Goal: Task Accomplishment & Management: Manage account settings

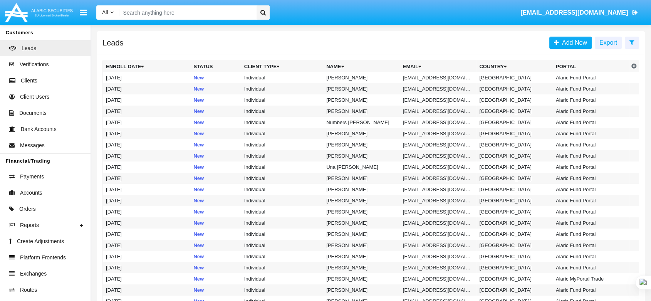
click at [134, 15] on input "Search" at bounding box center [186, 12] width 134 height 14
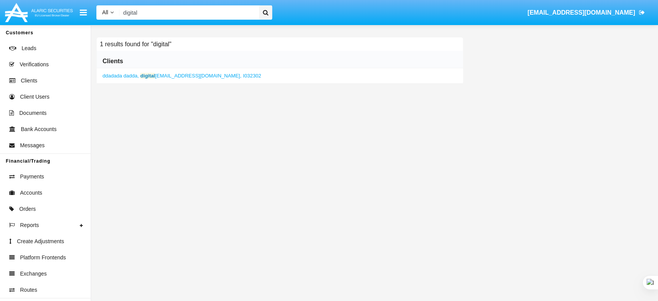
type input "digital"
click at [176, 77] on span "digital [EMAIL_ADDRESS][DOMAIN_NAME]," at bounding box center [190, 76] width 101 height 6
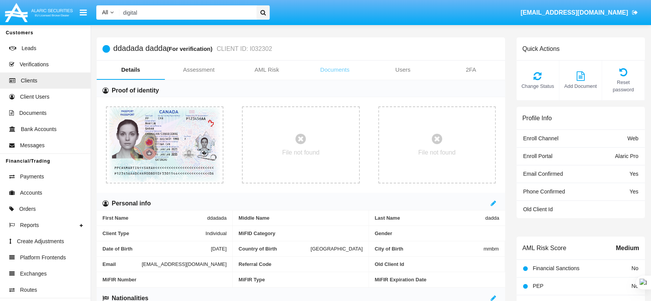
click at [339, 68] on link "Documents" at bounding box center [335, 69] width 68 height 18
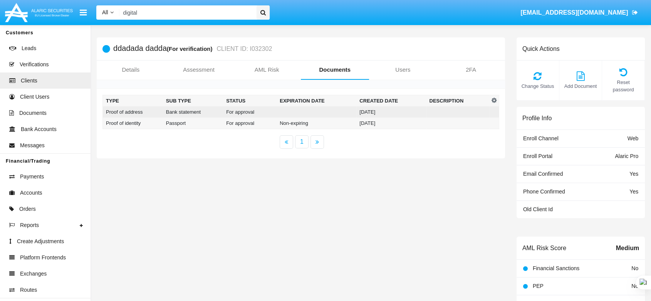
click at [356, 112] on td at bounding box center [317, 111] width 80 height 11
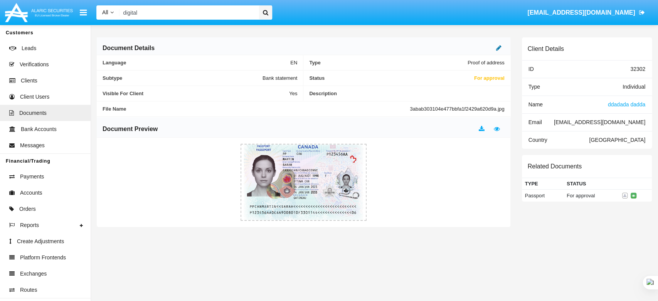
click at [498, 46] on icon at bounding box center [498, 48] width 5 height 6
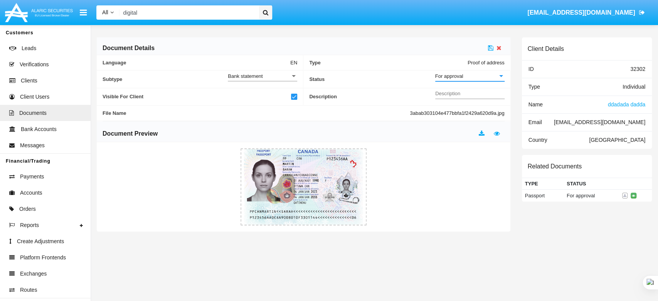
click at [437, 76] on span "For approval" at bounding box center [449, 76] width 28 height 6
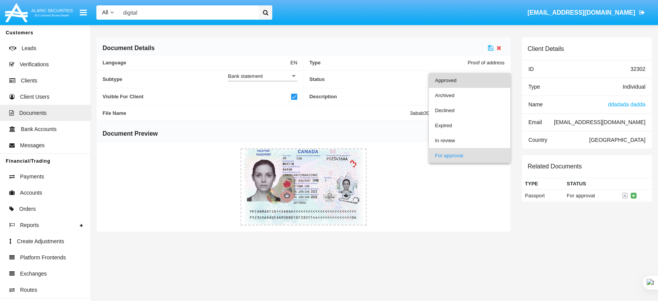
click at [445, 82] on span "Approved" at bounding box center [469, 80] width 69 height 15
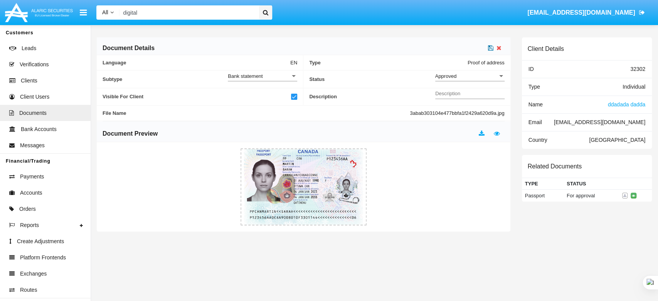
click at [492, 47] on icon at bounding box center [490, 48] width 5 height 6
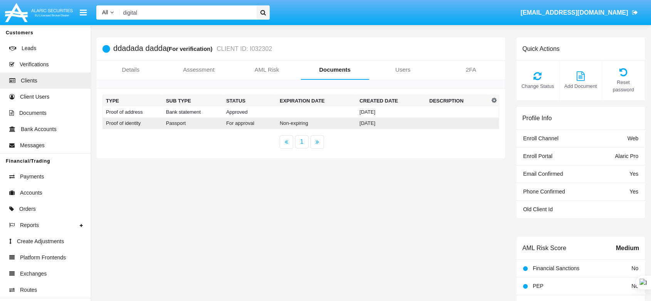
click at [210, 123] on td "Passport" at bounding box center [193, 124] width 60 height 12
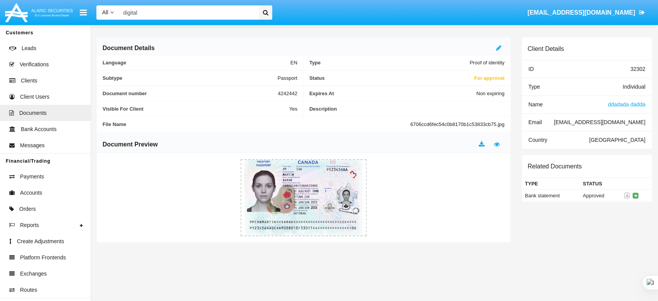
click at [497, 42] on div "Document Details" at bounding box center [303, 46] width 413 height 18
click at [497, 48] on icon at bounding box center [498, 48] width 5 height 6
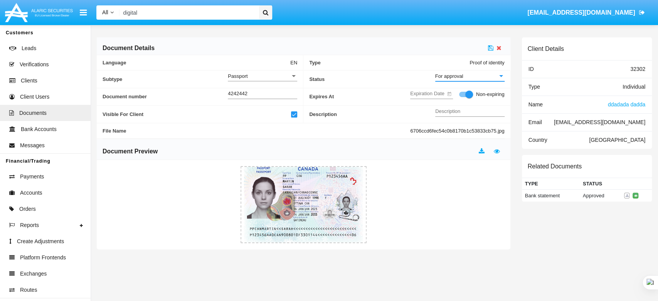
click at [467, 73] on div "For approval" at bounding box center [466, 76] width 62 height 7
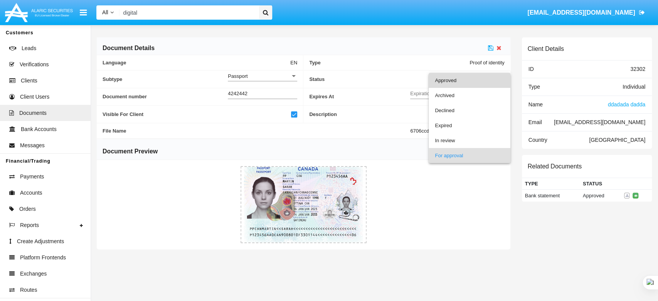
click at [467, 80] on span "Approved" at bounding box center [469, 80] width 69 height 15
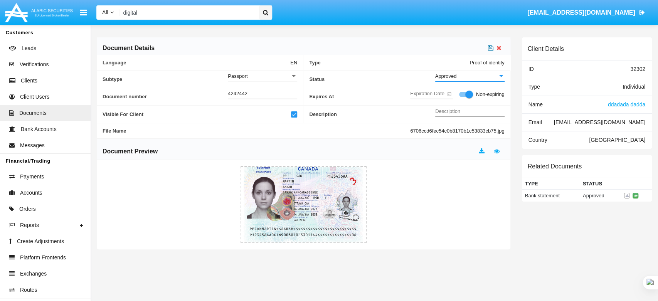
click at [490, 47] on icon at bounding box center [490, 48] width 5 height 6
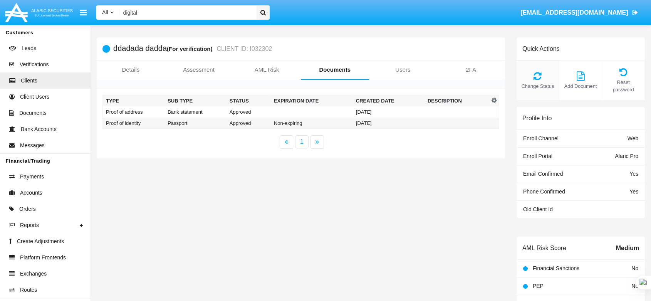
click at [532, 82] on span "Change Status" at bounding box center [538, 85] width 35 height 7
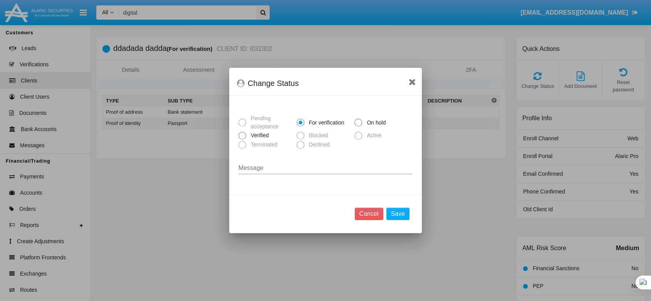
click at [243, 136] on span at bounding box center [243, 136] width 8 height 8
click at [242, 139] on input "Verified" at bounding box center [242, 139] width 0 height 0
radio input "true"
click at [399, 214] on button "Save" at bounding box center [397, 214] width 23 height 12
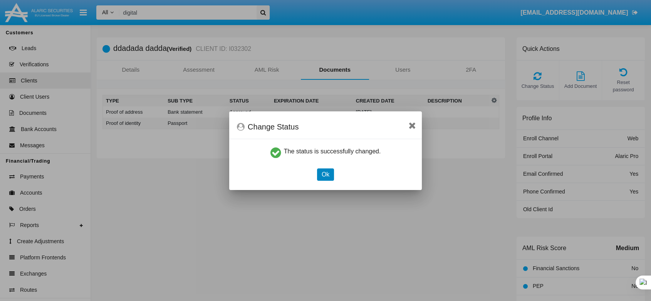
click at [329, 178] on button "Ok" at bounding box center [325, 174] width 17 height 12
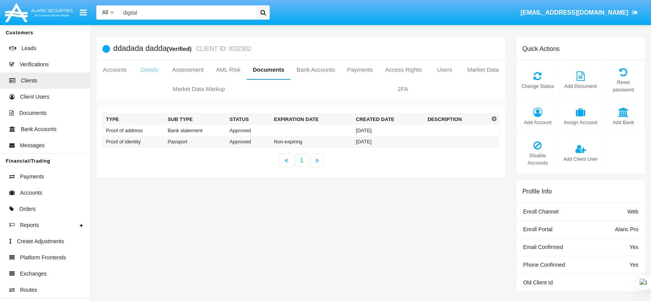
click at [153, 71] on link "Details" at bounding box center [149, 69] width 33 height 18
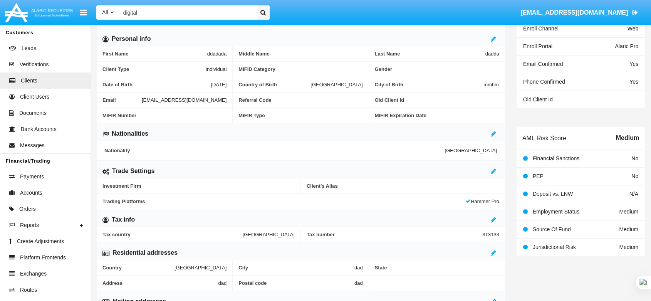
scroll to position [188, 0]
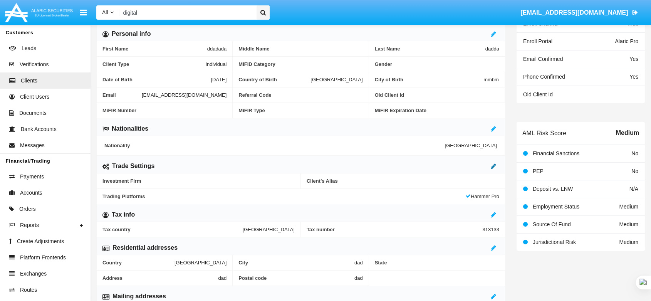
click at [495, 165] on icon at bounding box center [493, 166] width 5 height 6
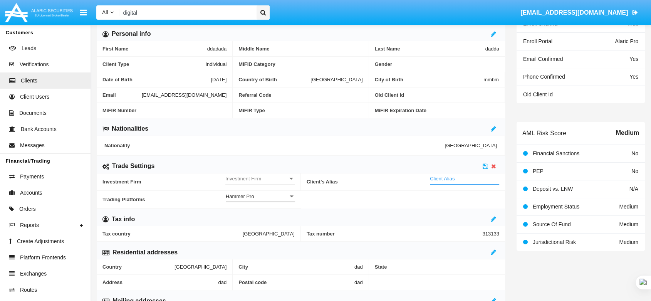
click at [466, 178] on input "Client Alias" at bounding box center [464, 178] width 69 height 7
type input "TEST"
click at [266, 176] on span "Investment Firm" at bounding box center [256, 178] width 62 height 7
click at [270, 180] on span "No" at bounding box center [259, 182] width 69 height 15
click at [485, 166] on icon at bounding box center [485, 166] width 5 height 6
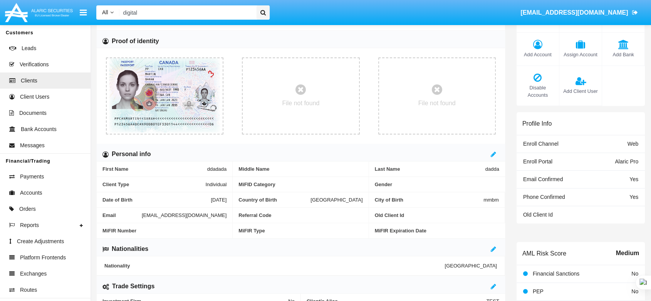
scroll to position [0, 0]
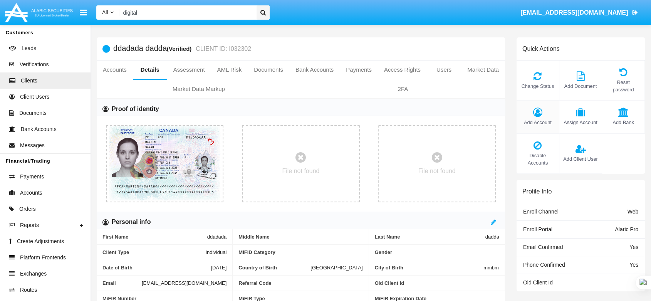
click at [534, 119] on span "Add Account" at bounding box center [538, 122] width 35 height 7
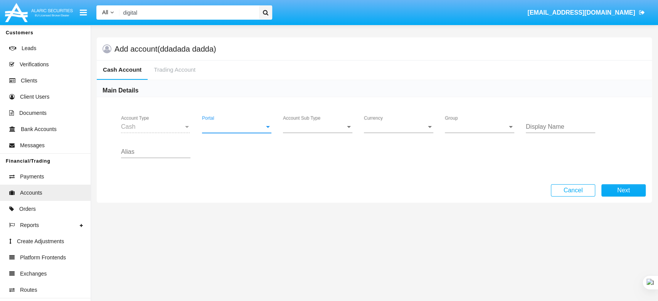
click at [222, 129] on span "Portal" at bounding box center [233, 126] width 62 height 7
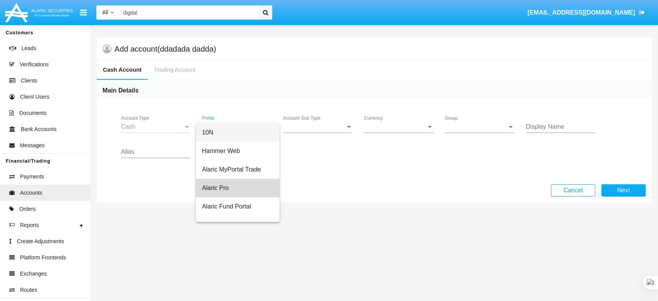
click at [240, 190] on span "Alaric Pro" at bounding box center [237, 188] width 71 height 18
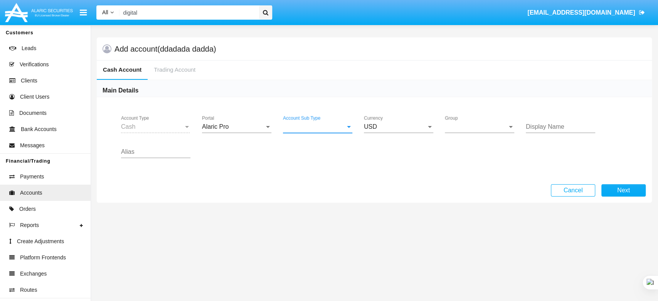
click at [324, 124] on span "Account Sub Type" at bounding box center [314, 126] width 62 height 7
click at [327, 130] on span "Trading Cash" at bounding box center [317, 132] width 69 height 18
click at [463, 128] on span "Group" at bounding box center [476, 126] width 62 height 7
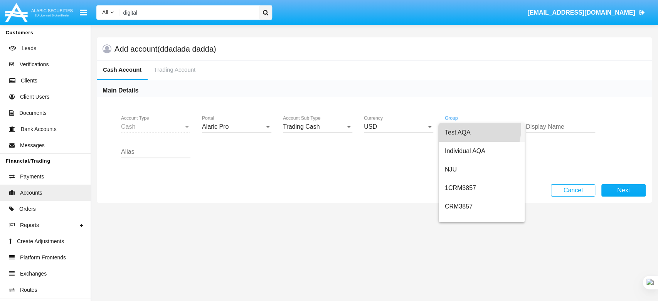
click at [463, 128] on span "Test AQA" at bounding box center [482, 132] width 74 height 18
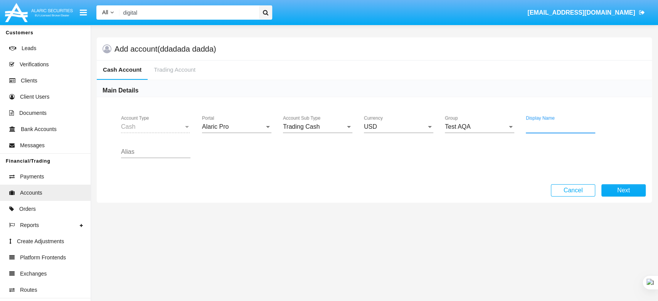
click at [541, 124] on input "Display Name" at bounding box center [560, 126] width 69 height 7
type input "dad"
click at [171, 150] on input "Alias" at bounding box center [155, 151] width 69 height 7
type input "addda"
click at [615, 191] on button "Next" at bounding box center [623, 190] width 44 height 12
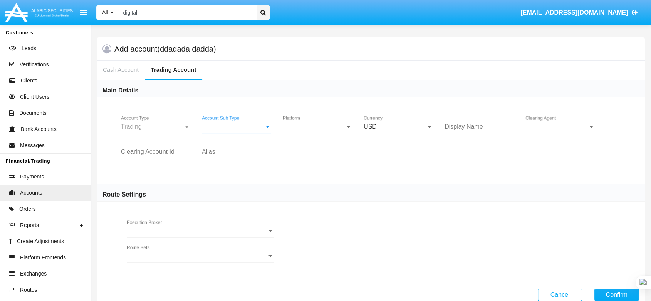
click at [255, 129] on span "Account Sub Type" at bounding box center [233, 126] width 62 height 7
click at [260, 134] on span "Trading" at bounding box center [236, 132] width 69 height 18
click at [306, 123] on div "Platform Platform" at bounding box center [317, 124] width 69 height 17
click at [314, 132] on span "Hammer Pro" at bounding box center [317, 132] width 69 height 18
click at [463, 124] on input "Display Name" at bounding box center [479, 126] width 69 height 7
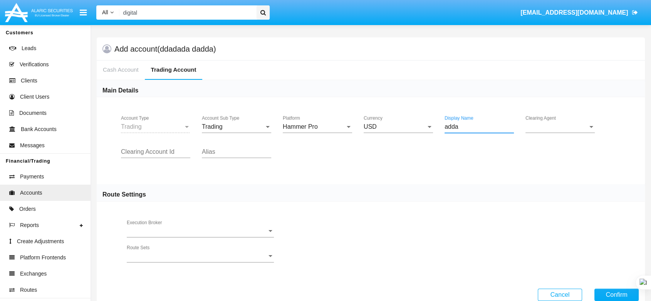
type input "adda"
click at [539, 126] on span "Clearing Agent" at bounding box center [557, 126] width 62 height 7
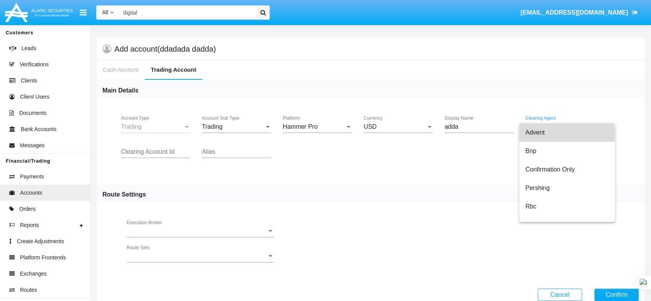
click at [544, 134] on span "Advent" at bounding box center [568, 132] width 84 height 18
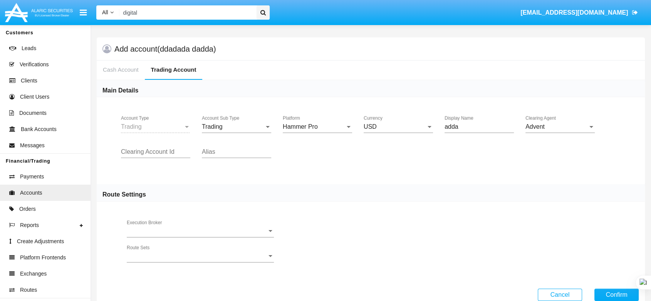
click at [152, 156] on div "Clearing Account Id" at bounding box center [155, 149] width 69 height 17
type input "dada"
click at [210, 154] on input "d" at bounding box center [236, 151] width 69 height 7
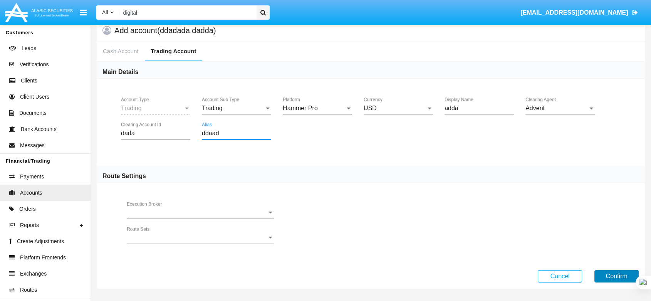
type input "ddaad"
click at [619, 275] on button "Confirm" at bounding box center [617, 276] width 44 height 12
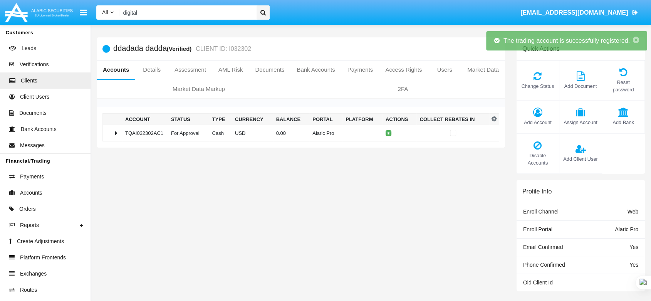
click at [420, 206] on div "ddadada dadda (Verified) CLIENT ID: I032302 Accounts Details Assessment AML Ris…" at bounding box center [301, 237] width 420 height 401
click at [536, 82] on span "Change Status" at bounding box center [538, 85] width 35 height 7
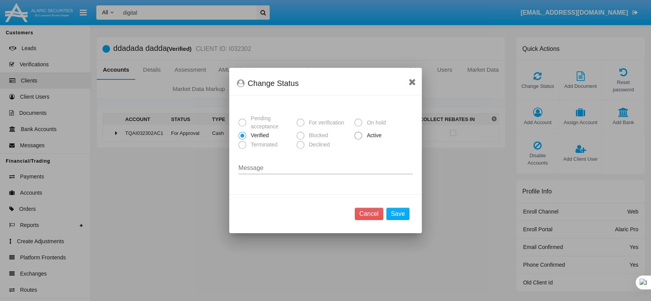
click at [363, 134] on span "Active" at bounding box center [372, 135] width 21 height 8
click at [358, 139] on input "Active" at bounding box center [358, 139] width 0 height 0
radio input "true"
click at [393, 214] on button "Save" at bounding box center [397, 214] width 23 height 12
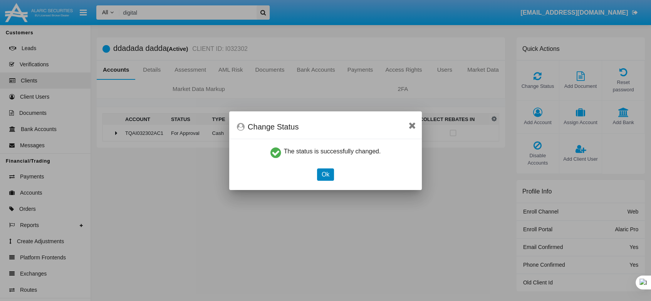
click at [327, 173] on button "Ok" at bounding box center [325, 174] width 17 height 12
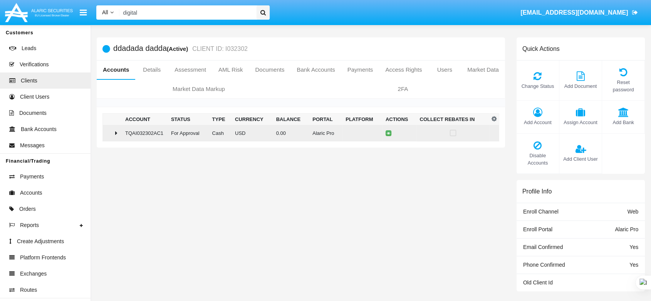
click at [114, 135] on div at bounding box center [112, 133] width 13 height 6
click at [392, 133] on td at bounding box center [401, 133] width 34 height 16
click at [387, 133] on icon at bounding box center [388, 132] width 3 height 3
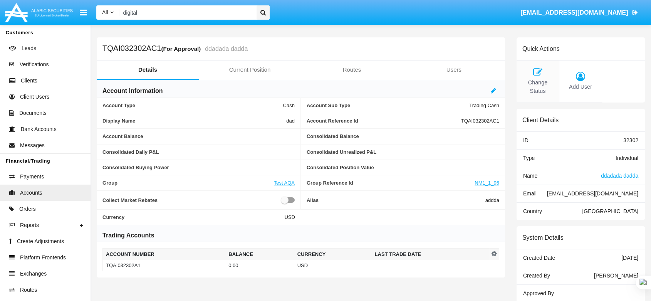
click at [542, 86] on span "Change Status" at bounding box center [538, 87] width 35 height 17
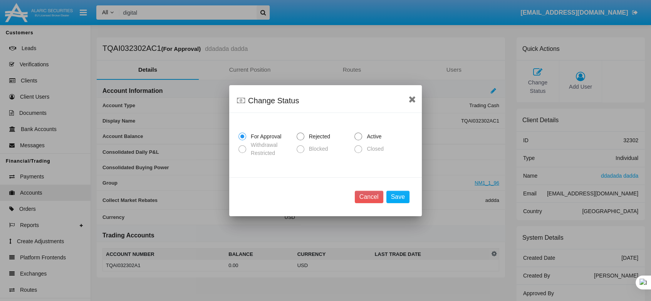
click at [361, 138] on span at bounding box center [358, 137] width 8 height 8
click at [358, 140] on input "Active" at bounding box center [358, 140] width 0 height 0
radio input "true"
click at [393, 197] on button "Save" at bounding box center [397, 197] width 23 height 12
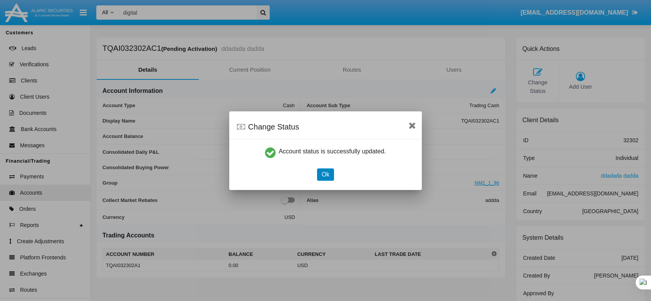
click at [326, 178] on button "Ok" at bounding box center [325, 174] width 17 height 12
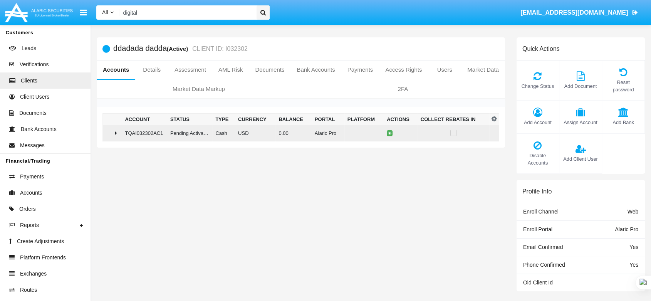
click at [119, 129] on td at bounding box center [112, 133] width 19 height 17
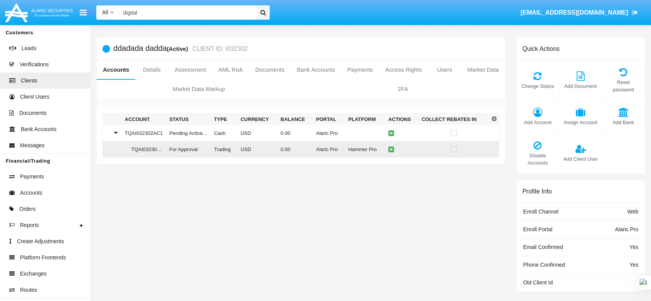
click at [394, 149] on td at bounding box center [401, 149] width 33 height 17
click at [392, 151] on button at bounding box center [391, 149] width 6 height 6
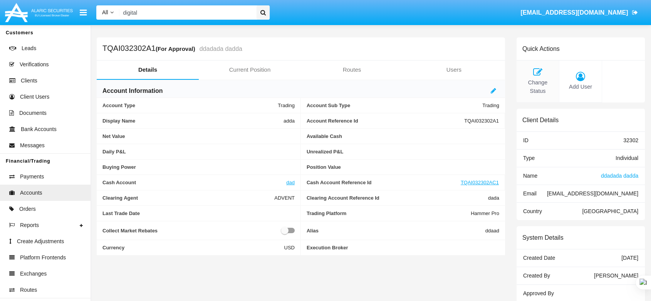
click at [539, 81] on span "Change Status" at bounding box center [538, 87] width 35 height 17
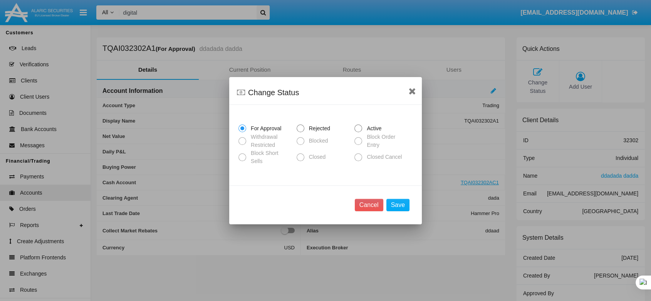
click at [359, 131] on span at bounding box center [358, 128] width 8 height 8
click at [358, 132] on input "Active" at bounding box center [358, 132] width 0 height 0
radio input "true"
click at [399, 203] on button "Save" at bounding box center [397, 205] width 23 height 12
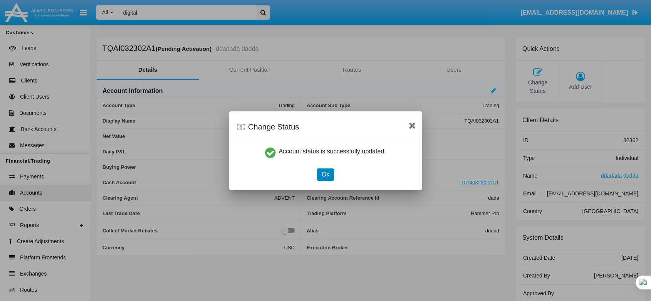
click at [327, 175] on button "Ok" at bounding box center [325, 174] width 17 height 12
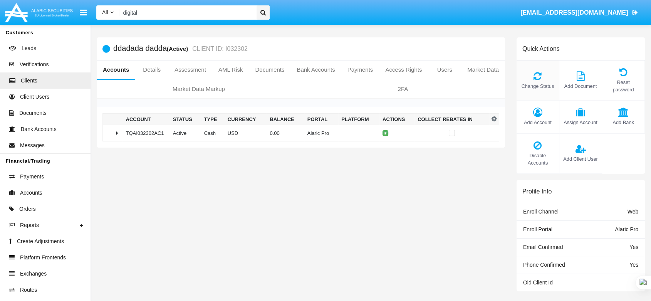
click at [542, 71] on icon at bounding box center [538, 75] width 35 height 9
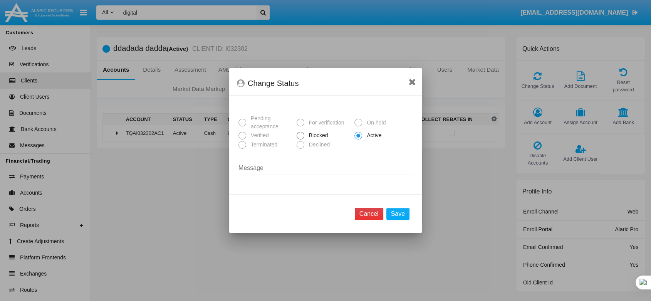
click at [369, 214] on button "Cancel" at bounding box center [369, 214] width 29 height 12
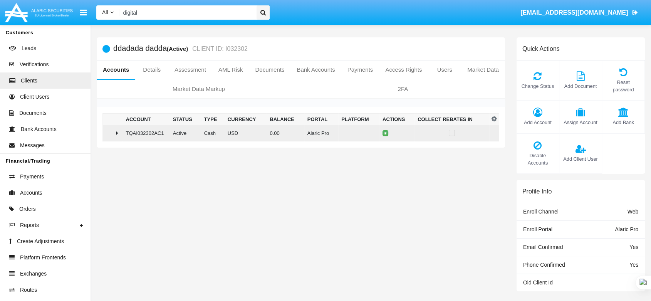
click at [117, 132] on icon at bounding box center [117, 133] width 2 height 6
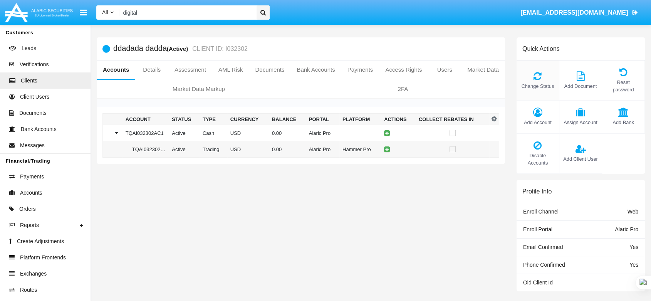
click at [529, 82] on span "Change Status" at bounding box center [538, 85] width 35 height 7
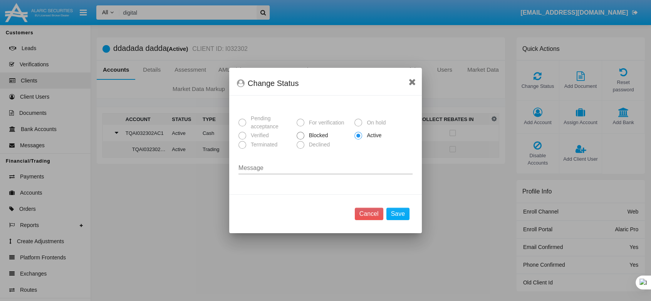
click at [297, 132] on span at bounding box center [301, 136] width 8 height 8
click at [300, 139] on input "Blocked" at bounding box center [300, 139] width 0 height 0
radio input "true"
click at [395, 214] on button "Save" at bounding box center [397, 214] width 23 height 12
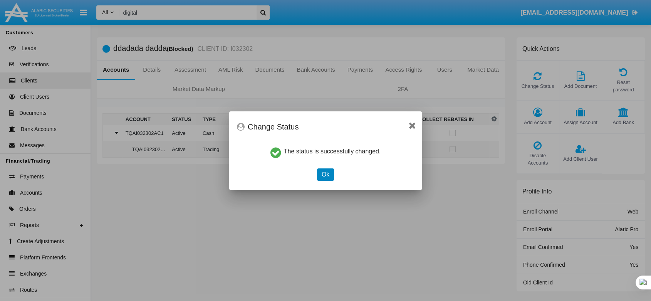
click at [325, 175] on button "Ok" at bounding box center [325, 174] width 17 height 12
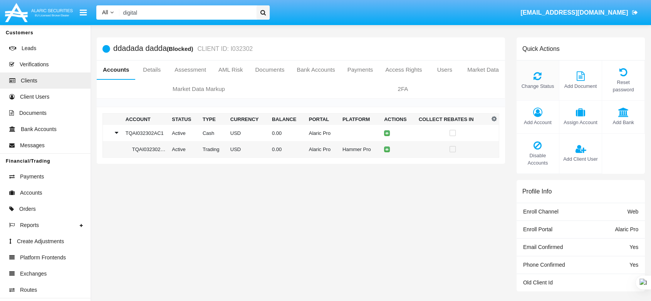
click at [540, 71] on icon at bounding box center [538, 75] width 35 height 9
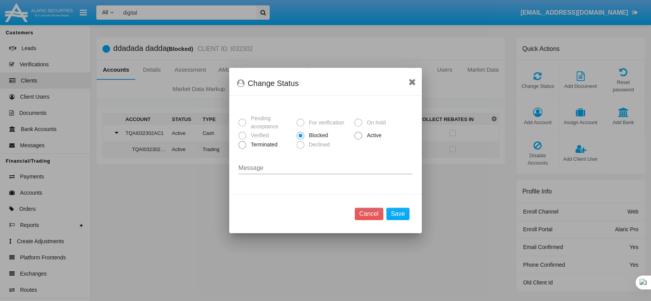
click at [243, 149] on span at bounding box center [243, 145] width 8 height 8
click at [242, 149] on input "Terminated" at bounding box center [242, 149] width 0 height 0
radio input "true"
click at [396, 216] on button "Save" at bounding box center [397, 214] width 23 height 12
